Goal: Task Accomplishment & Management: Use online tool/utility

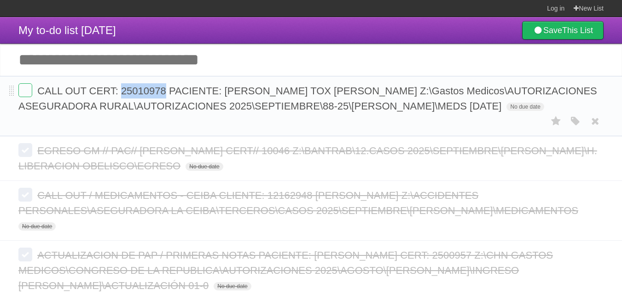
copy span "25010978"
drag, startPoint x: 165, startPoint y: 93, endPoint x: 122, endPoint y: 98, distance: 43.1
click at [122, 98] on form "CALL OUT CERT: 25010978 PACIENTE: [PERSON_NAME] TOX [PERSON_NAME] Z:\Gastos Med…" at bounding box center [310, 98] width 585 height 30
